Goal: Learn about a topic

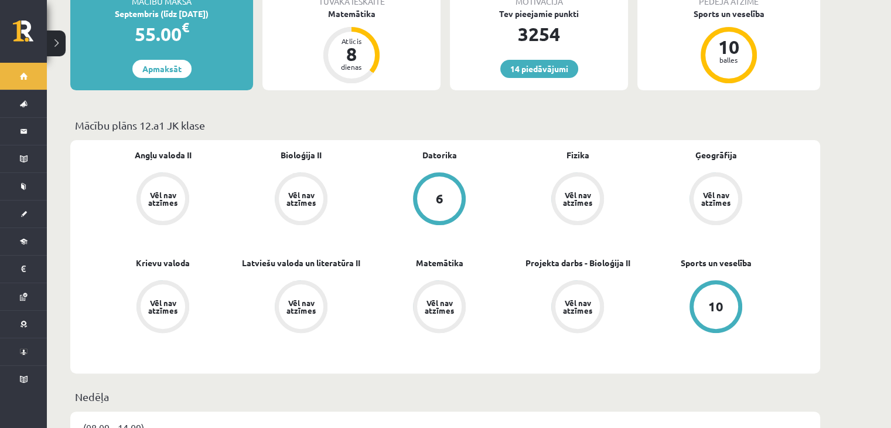
scroll to position [270, 0]
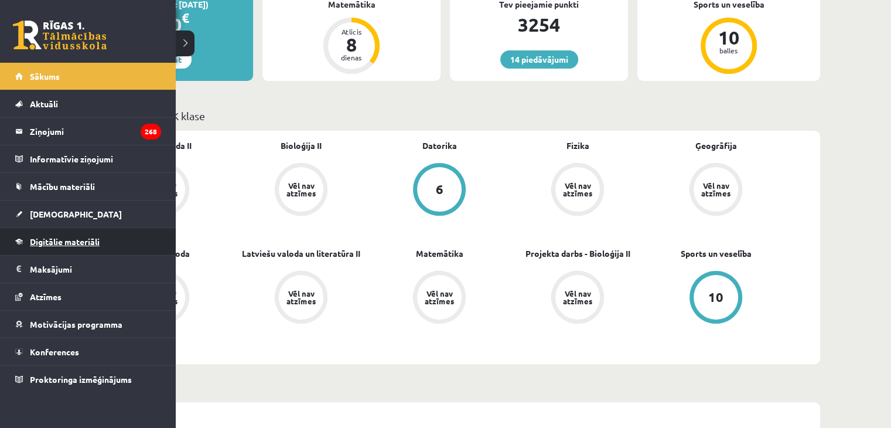
click at [50, 244] on span "Digitālie materiāli" at bounding box center [65, 241] width 70 height 11
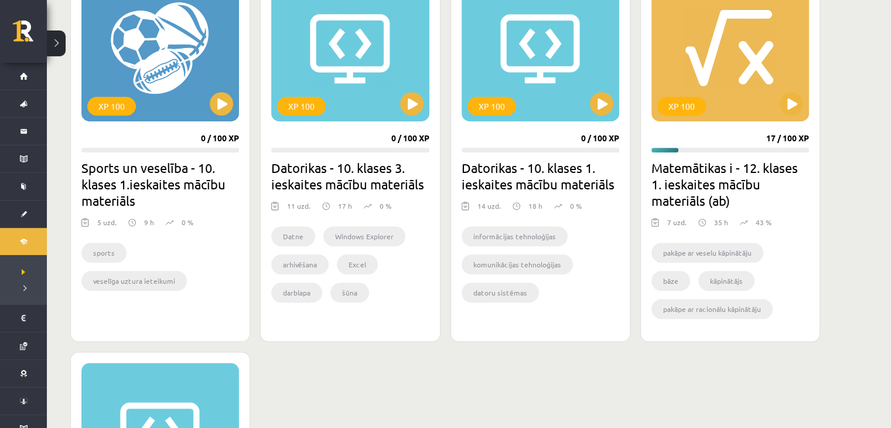
scroll to position [759, 0]
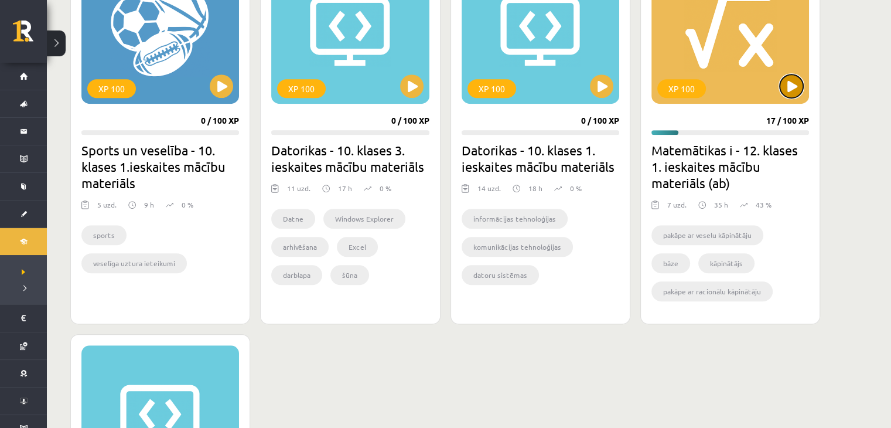
click at [792, 86] on button at bounding box center [791, 85] width 23 height 23
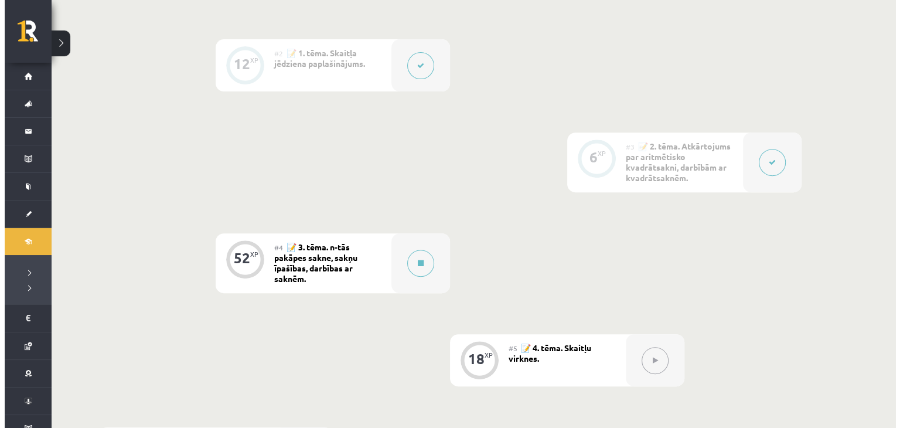
scroll to position [458, 0]
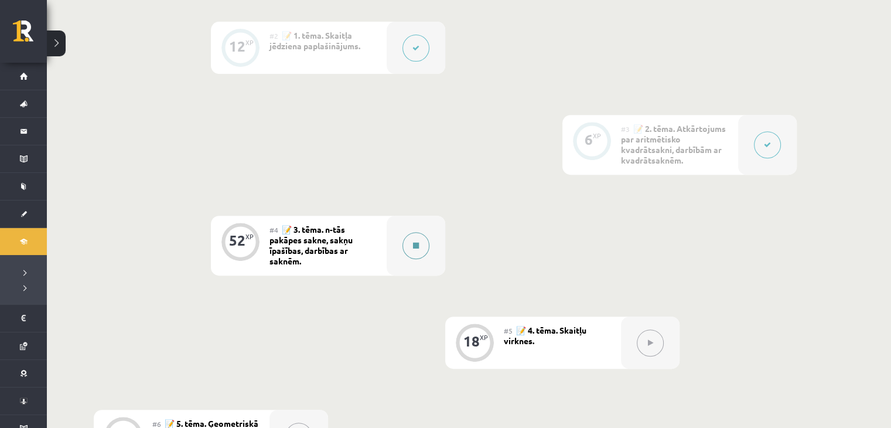
click at [413, 250] on button at bounding box center [416, 245] width 27 height 27
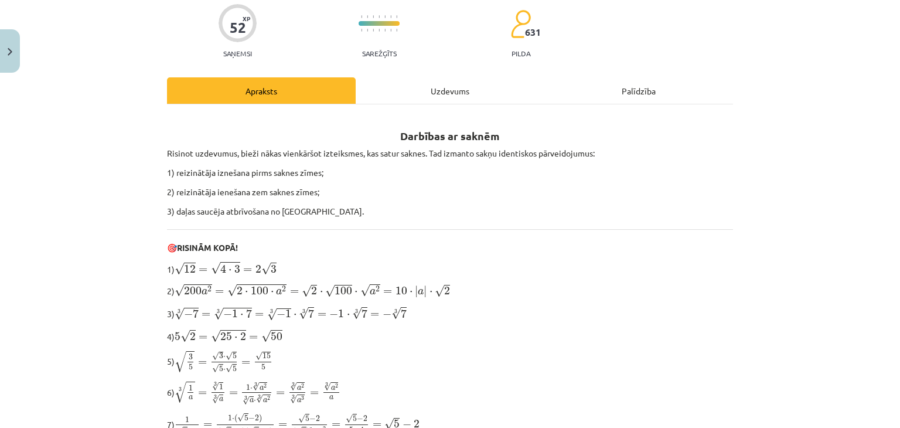
scroll to position [94, 0]
